Goal: Navigation & Orientation: Find specific page/section

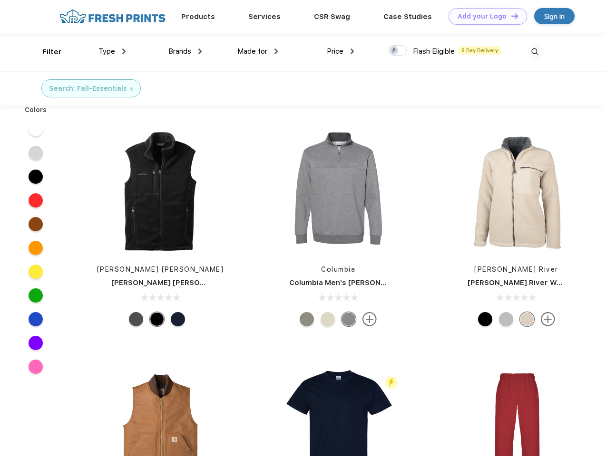
click at [484, 16] on link "Add your Logo Design Tool" at bounding box center [487, 16] width 78 height 17
click at [0, 0] on div "Design Tool" at bounding box center [0, 0] width 0 height 0
click at [510, 16] on link "Add your Logo Design Tool" at bounding box center [487, 16] width 78 height 17
click at [46, 52] on div "Filter" at bounding box center [51, 52] width 19 height 11
click at [112, 51] on span "Type" at bounding box center [106, 51] width 17 height 9
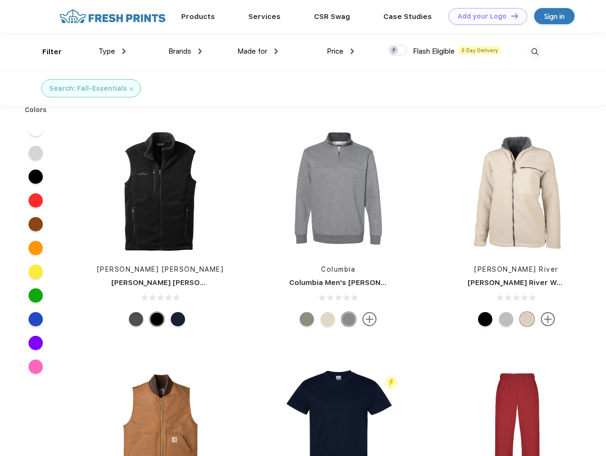
click at [185, 51] on span "Brands" at bounding box center [179, 51] width 23 height 9
click at [258, 51] on span "Made for" at bounding box center [252, 51] width 30 height 9
click at [340, 51] on span "Price" at bounding box center [335, 51] width 17 height 9
click at [398, 51] on div at bounding box center [397, 50] width 19 height 10
click at [394, 51] on input "checkbox" at bounding box center [391, 48] width 6 height 6
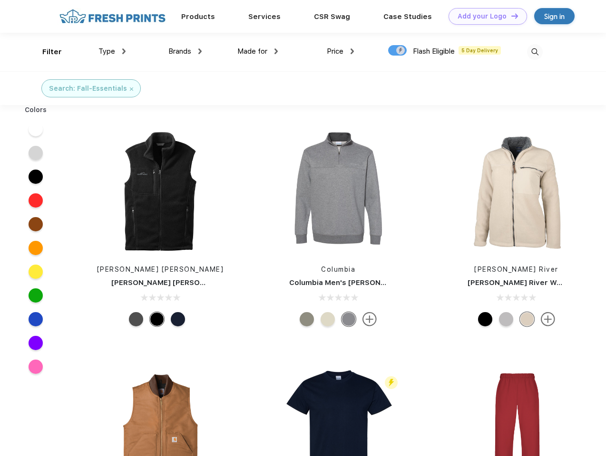
click at [534, 52] on img at bounding box center [535, 52] width 16 height 16
